Goal: Book appointment/travel/reservation

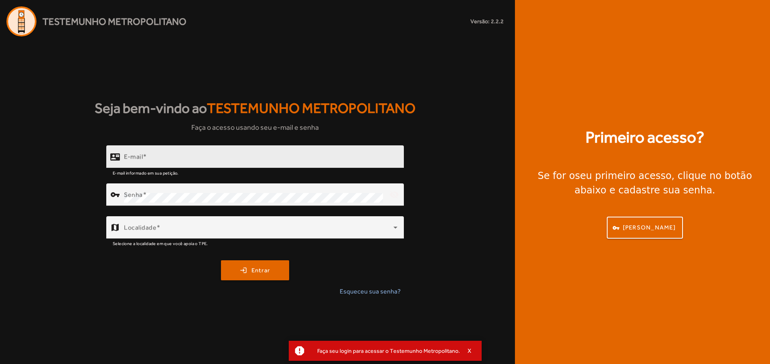
click at [234, 154] on div "E-mail" at bounding box center [260, 157] width 273 height 23
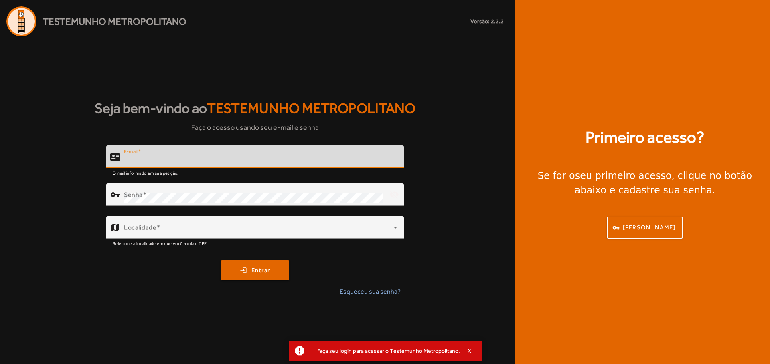
paste input "**********"
type input "**********"
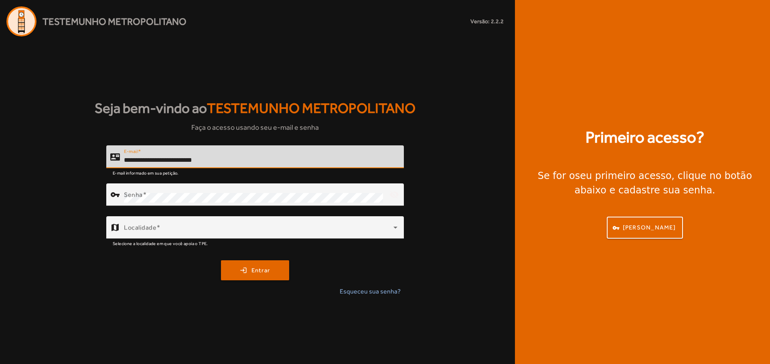
type input "**********"
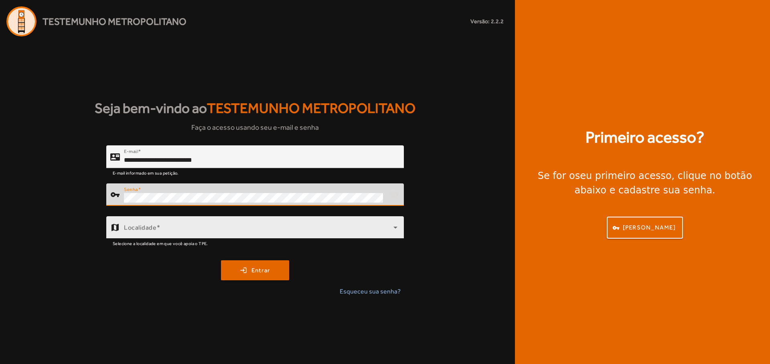
click at [325, 236] on div "Localidade" at bounding box center [260, 228] width 273 height 22
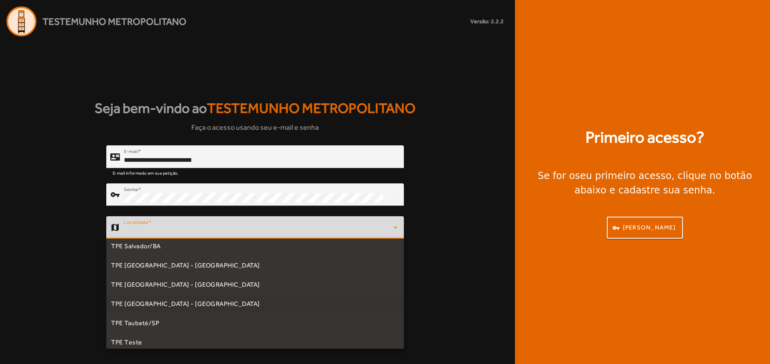
scroll to position [241, 0]
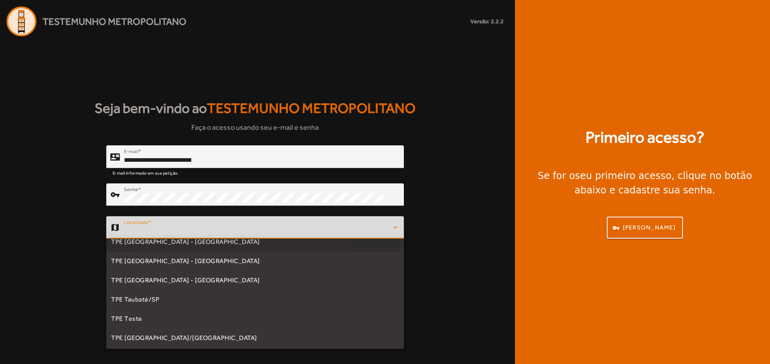
click at [220, 244] on mat-option "TPE [GEOGRAPHIC_DATA] - [GEOGRAPHIC_DATA]" at bounding box center [254, 242] width 297 height 19
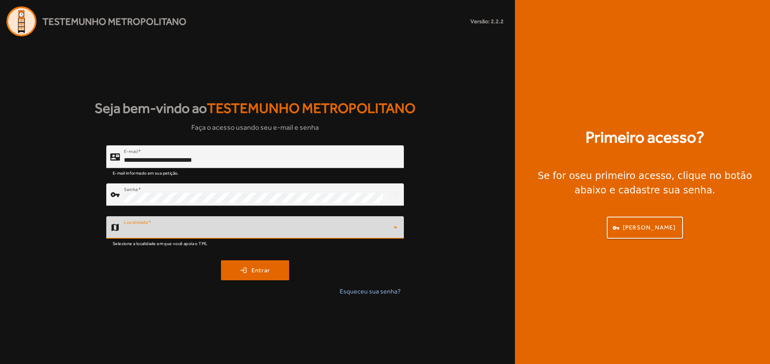
scroll to position [234, 0]
click at [252, 275] on span "submit" at bounding box center [255, 270] width 67 height 19
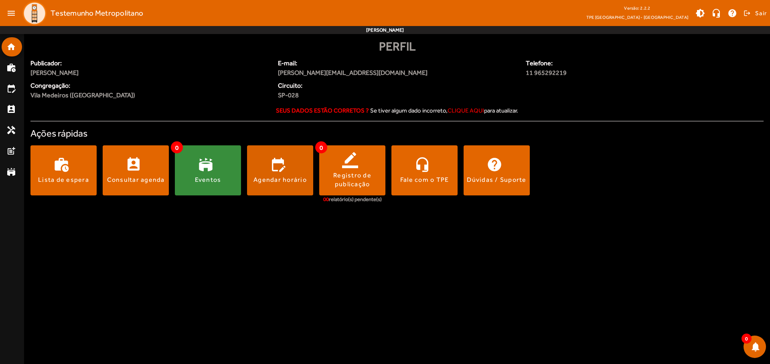
click at [280, 170] on span at bounding box center [280, 170] width 66 height 19
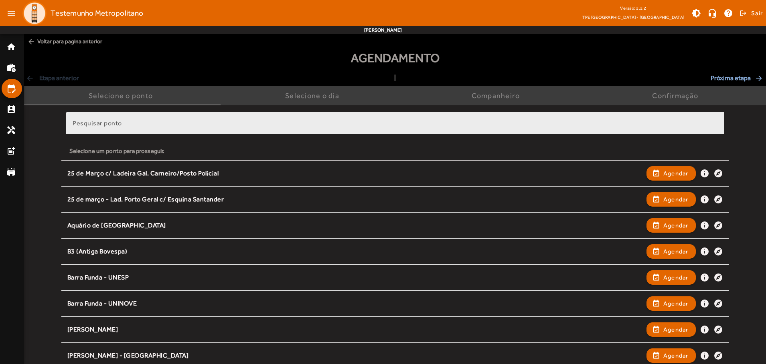
click at [395, 126] on input "Pesquisar ponto" at bounding box center [395, 127] width 645 height 10
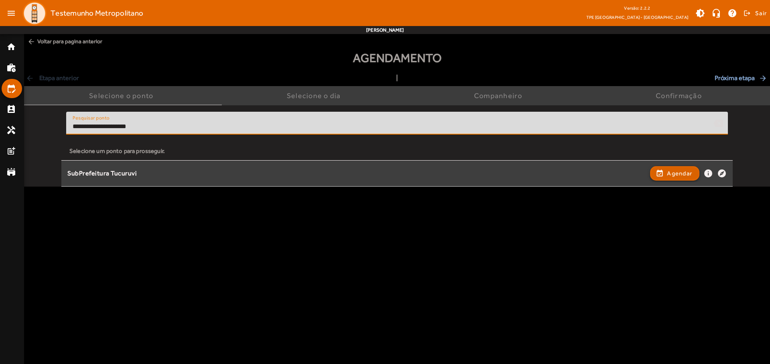
type input "**********"
click at [674, 173] on span "Agendar" at bounding box center [679, 174] width 25 height 10
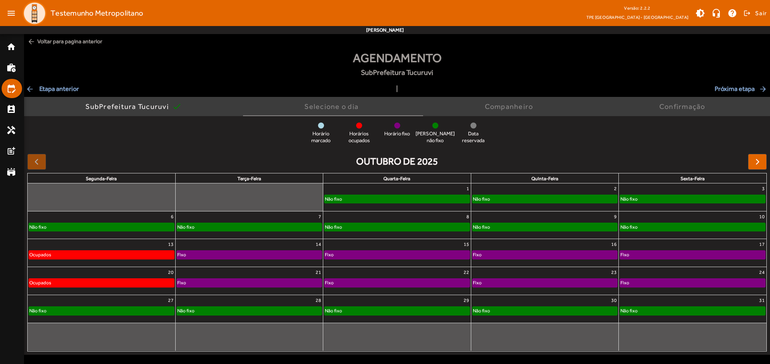
click at [544, 197] on div "Não fixo" at bounding box center [544, 199] width 145 height 8
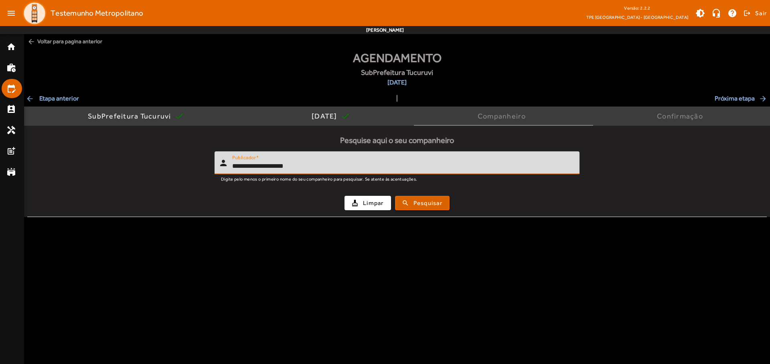
type input "**********"
click at [422, 203] on span "Pesquisar" at bounding box center [427, 203] width 29 height 9
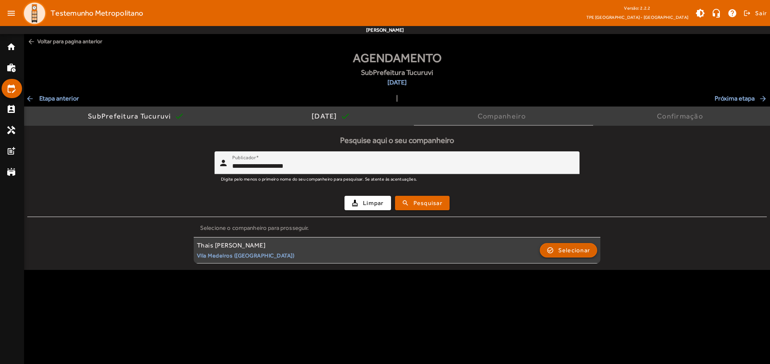
click at [568, 250] on span "Selecionar" at bounding box center [574, 251] width 32 height 10
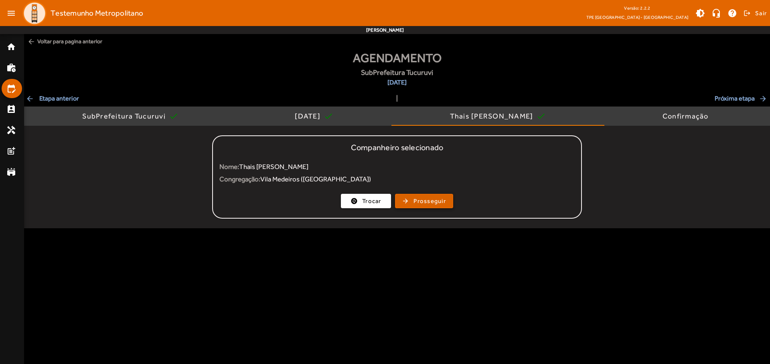
click at [424, 201] on span "Prosseguir" at bounding box center [429, 201] width 32 height 9
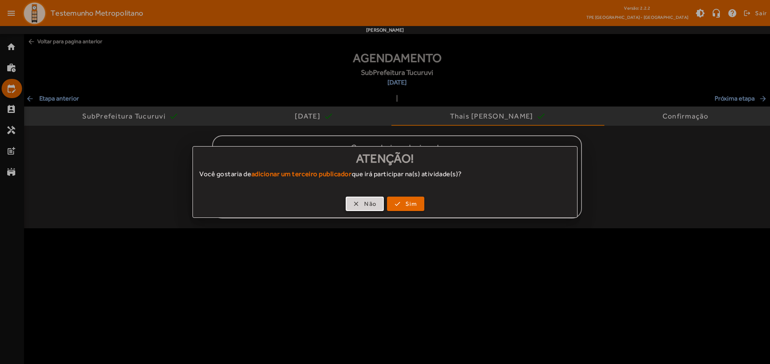
click at [364, 204] on span "Não" at bounding box center [370, 204] width 12 height 9
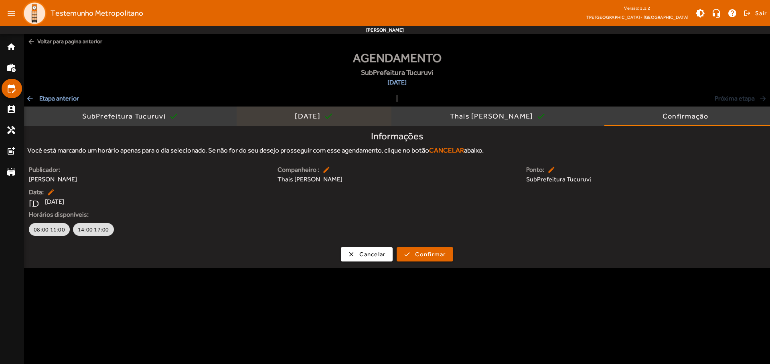
click at [307, 116] on div "[DATE]" at bounding box center [309, 116] width 29 height 8
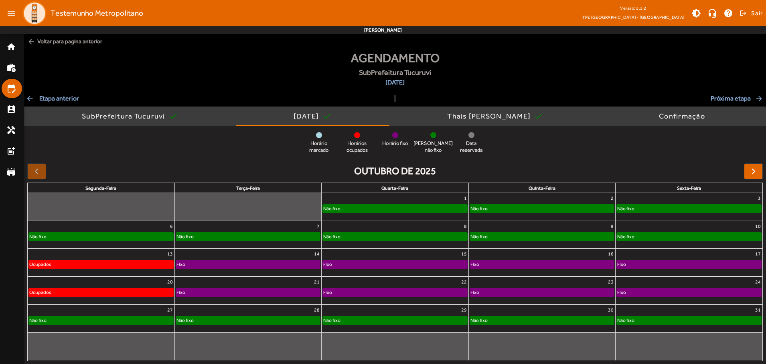
click at [688, 207] on div "Não fixo" at bounding box center [689, 209] width 144 height 8
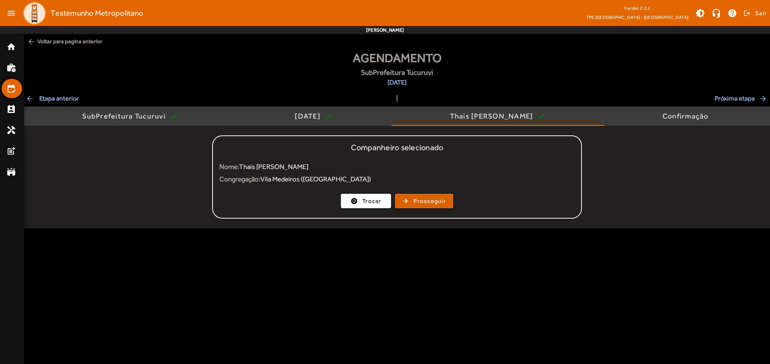
click at [424, 201] on span "Prosseguir" at bounding box center [429, 201] width 32 height 9
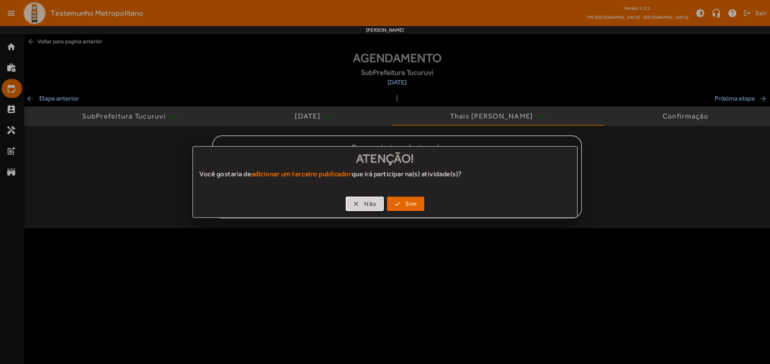
click at [364, 204] on span "Não" at bounding box center [370, 204] width 12 height 9
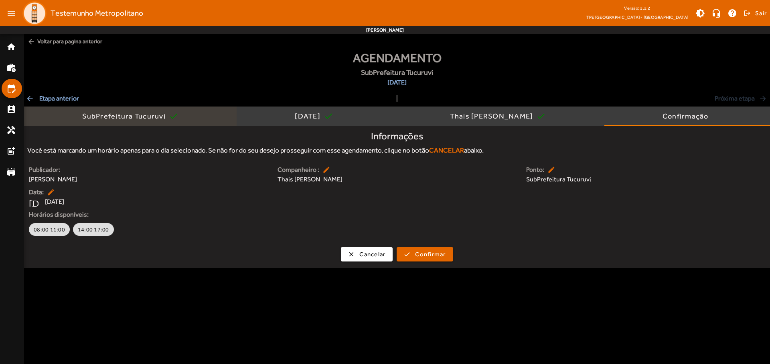
click at [125, 116] on div "SubPrefeitura Tucuruvi" at bounding box center [125, 116] width 87 height 8
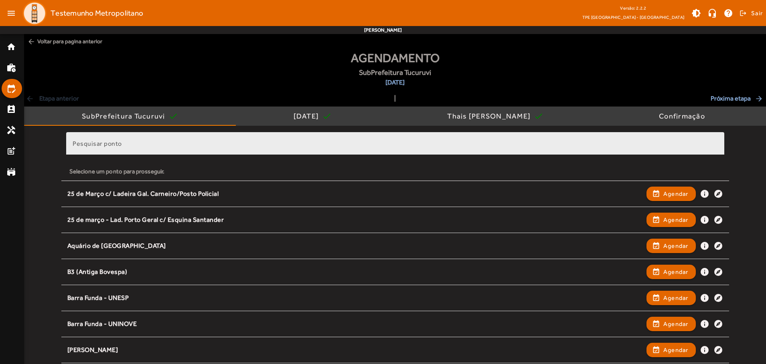
click at [395, 147] on input "Pesquisar ponto" at bounding box center [395, 147] width 645 height 10
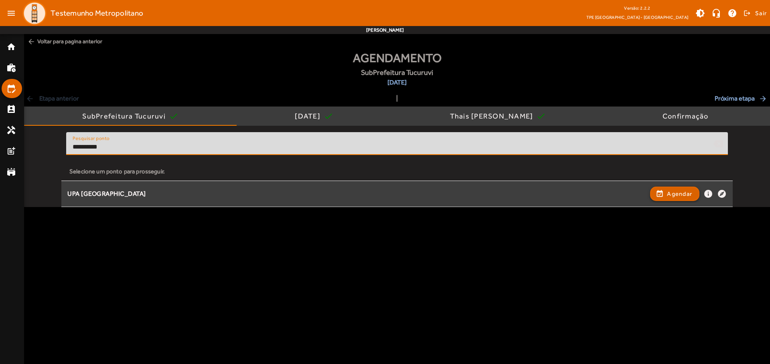
type input "**********"
click at [674, 194] on span "Agendar" at bounding box center [679, 194] width 25 height 10
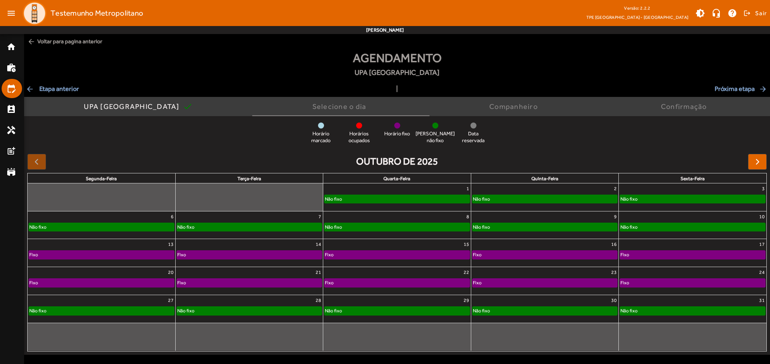
click at [544, 197] on div "Não fixo" at bounding box center [544, 199] width 145 height 8
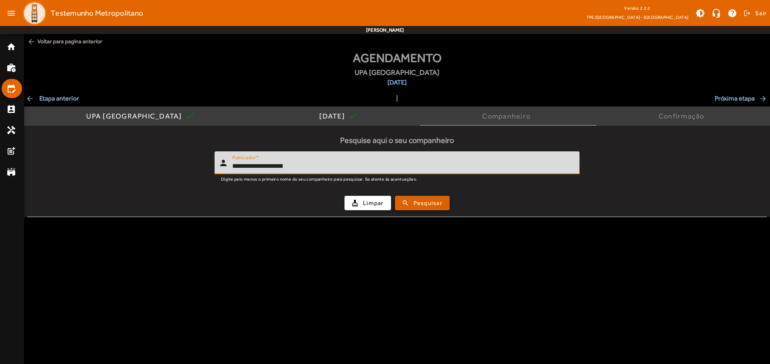
type input "**********"
click at [422, 203] on span "Pesquisar" at bounding box center [427, 203] width 29 height 9
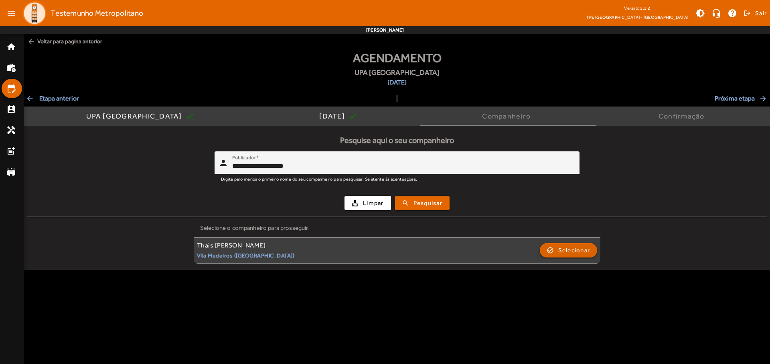
click at [568, 250] on span "Selecionar" at bounding box center [574, 251] width 32 height 10
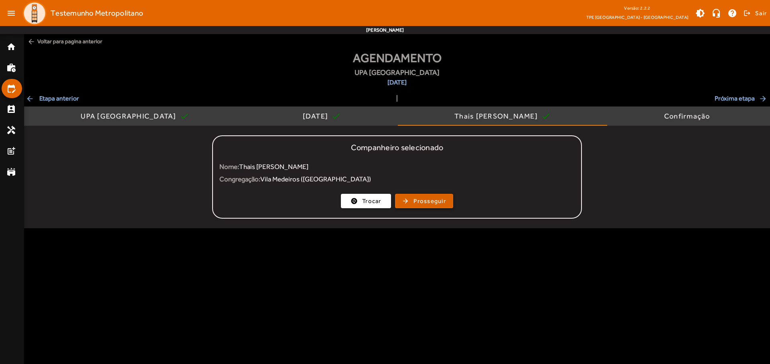
click at [424, 201] on span "Prosseguir" at bounding box center [429, 201] width 32 height 9
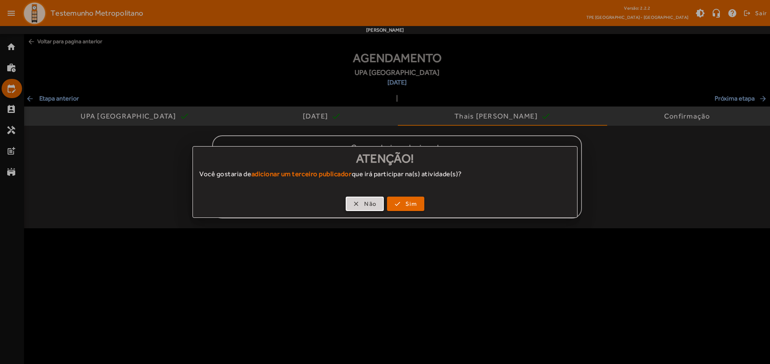
click at [364, 204] on span "Não" at bounding box center [370, 204] width 12 height 9
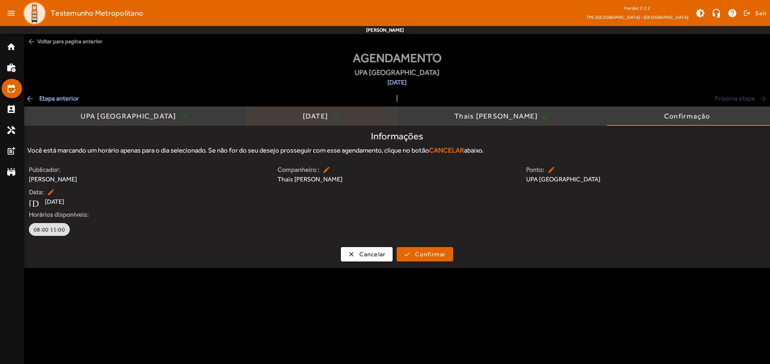
click at [303, 116] on div "[DATE]" at bounding box center [317, 116] width 29 height 8
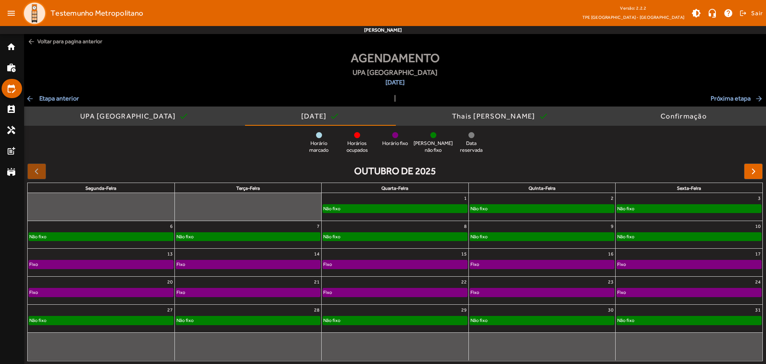
click at [688, 207] on div "Não fixo" at bounding box center [689, 209] width 144 height 8
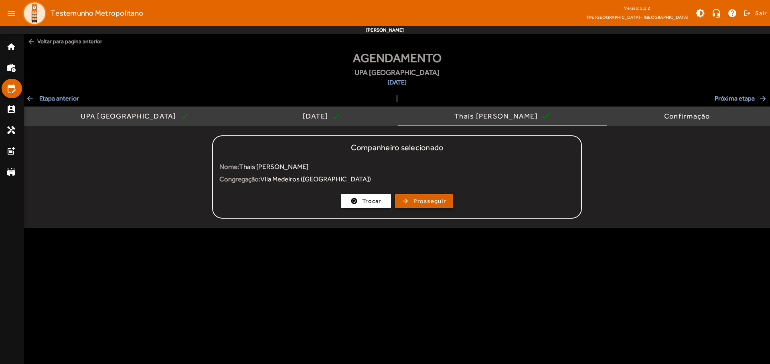
click at [424, 201] on span "Prosseguir" at bounding box center [429, 201] width 32 height 9
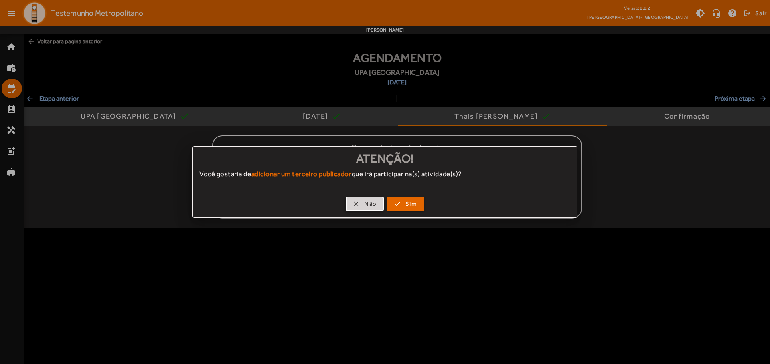
click at [364, 204] on span "Não" at bounding box center [370, 204] width 12 height 9
